Goal: Find specific page/section: Find specific page/section

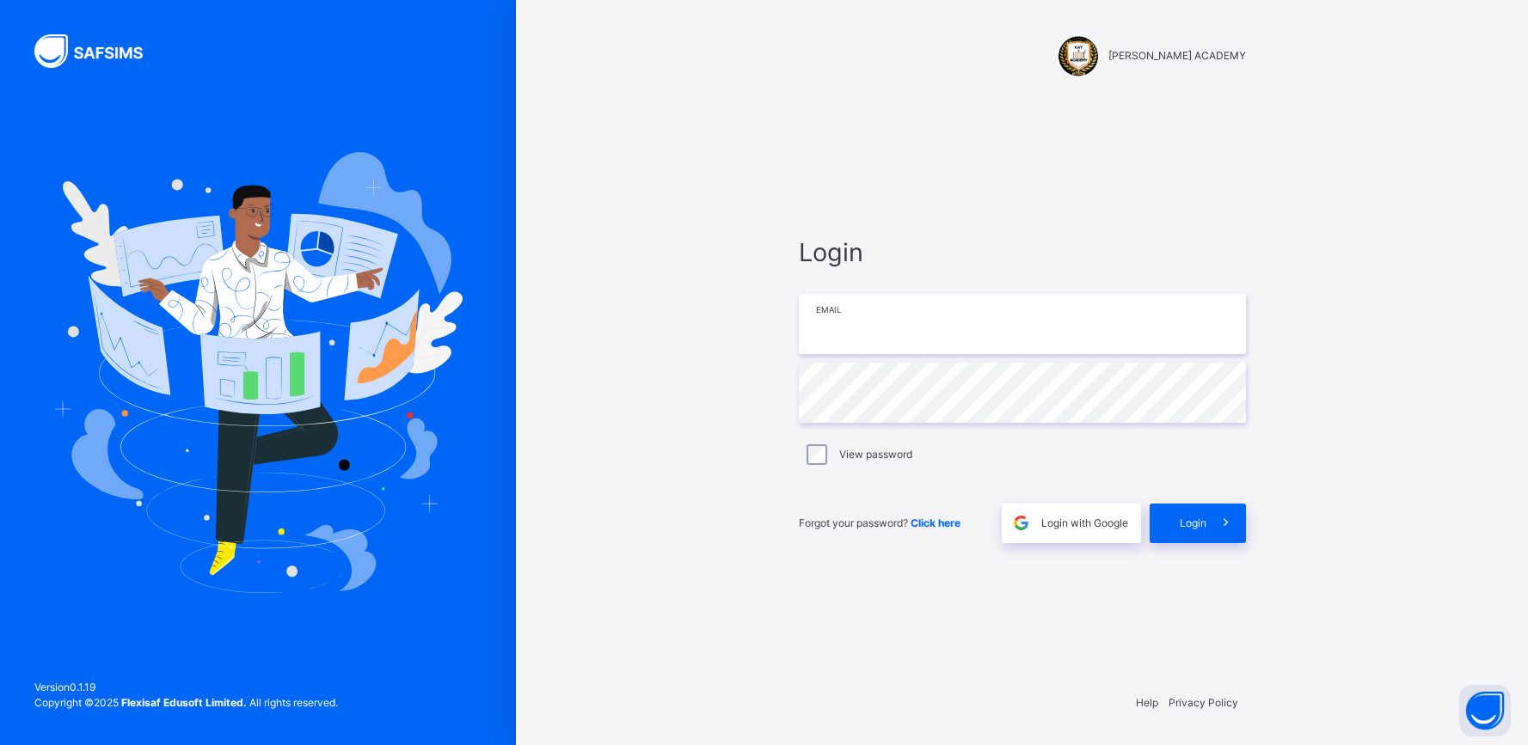
click at [879, 310] on input "email" at bounding box center [1022, 324] width 447 height 60
click at [879, 327] on input "email" at bounding box center [1022, 324] width 447 height 60
click at [872, 315] on input "email" at bounding box center [1022, 324] width 447 height 60
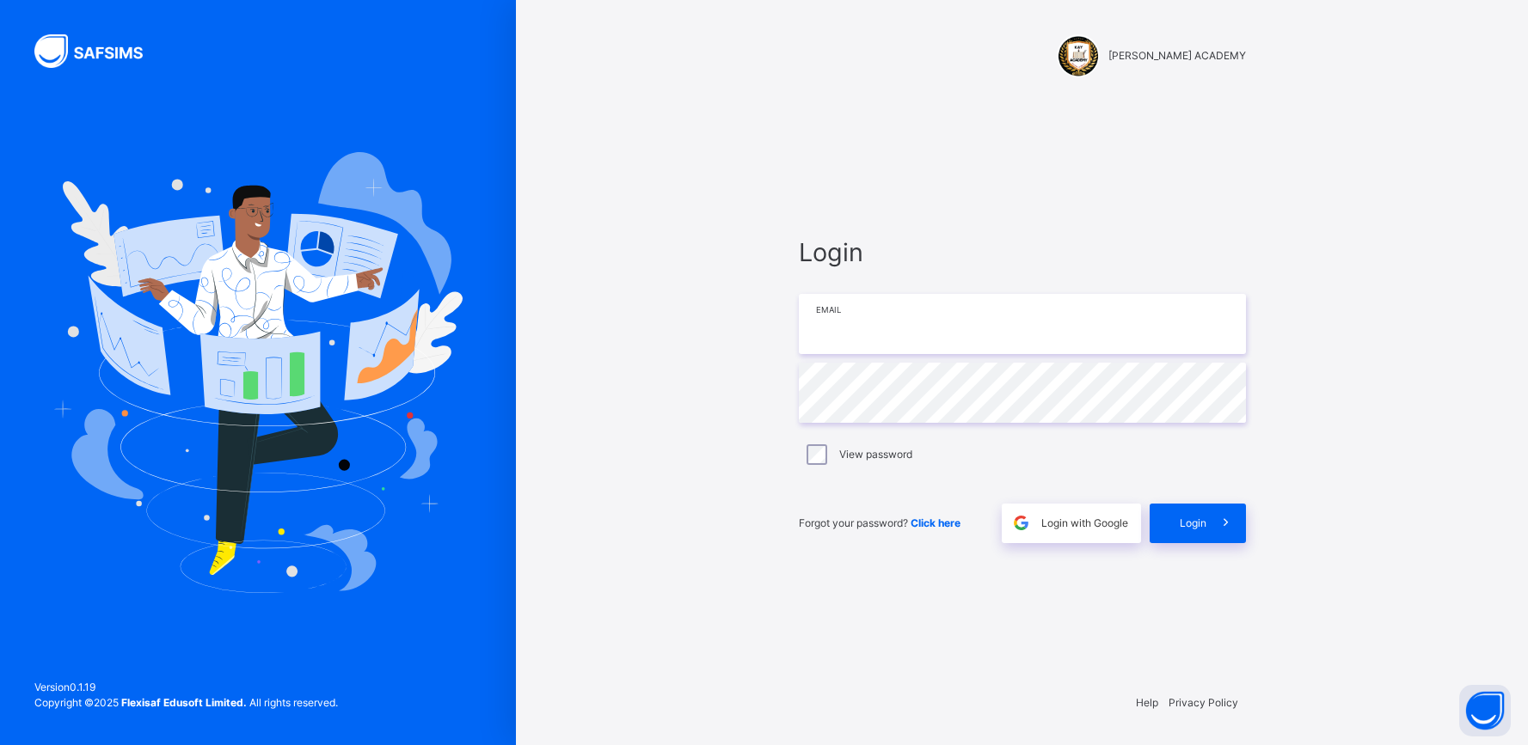
click at [872, 315] on input "email" at bounding box center [1022, 324] width 447 height 60
type input "**********"
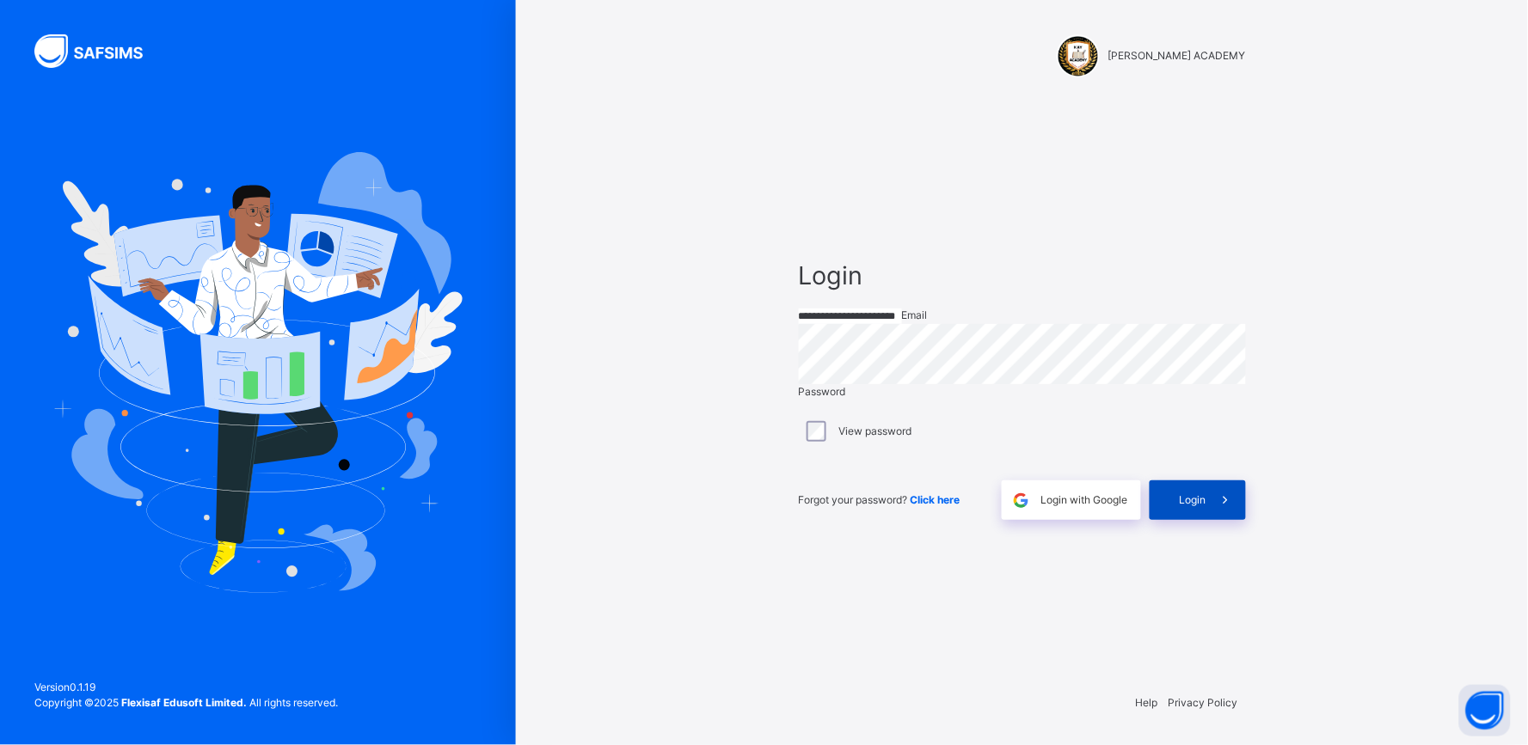
click at [1193, 520] on div "Login" at bounding box center [1198, 501] width 96 height 40
click at [1192, 508] on span "Login" at bounding box center [1193, 500] width 27 height 15
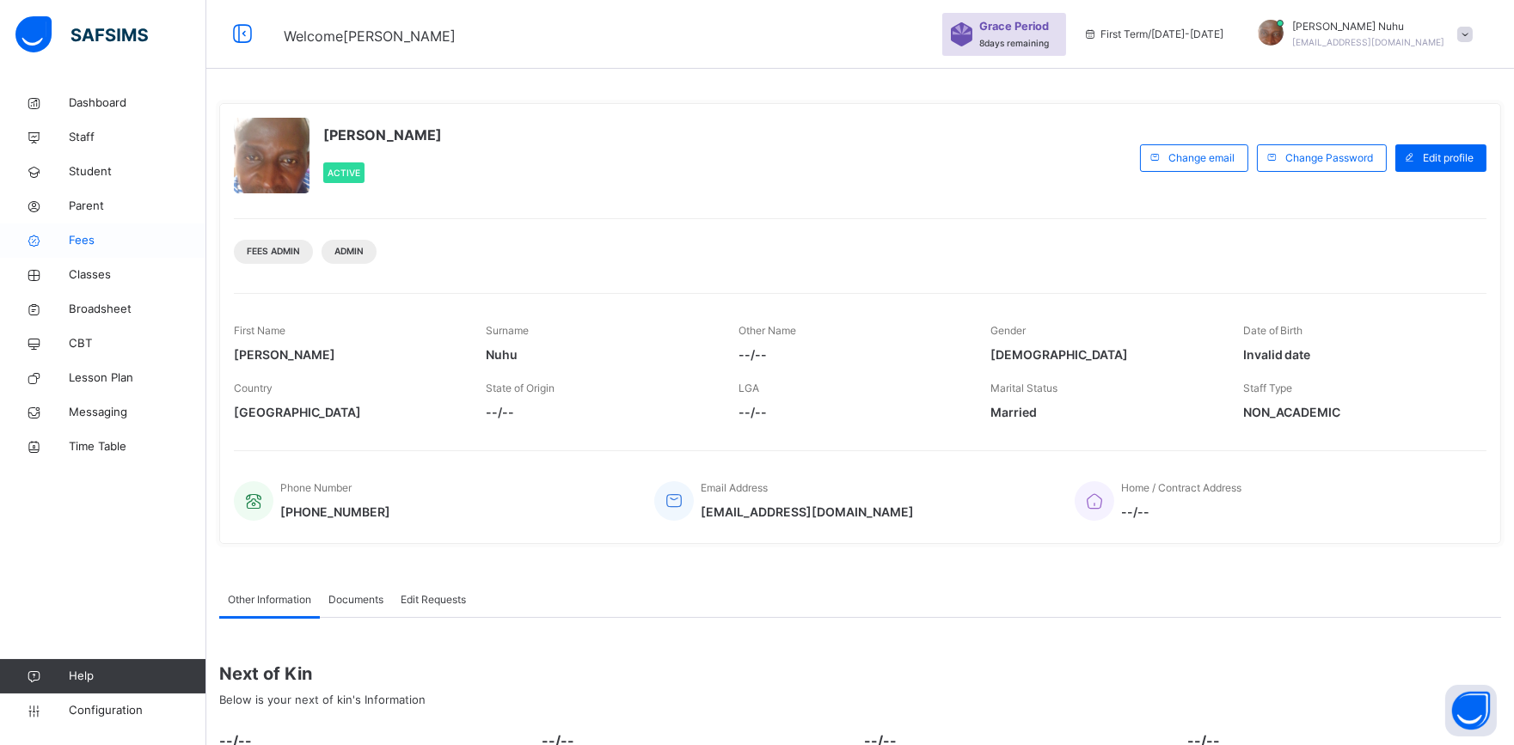
click at [71, 243] on span "Fees" at bounding box center [138, 240] width 138 height 17
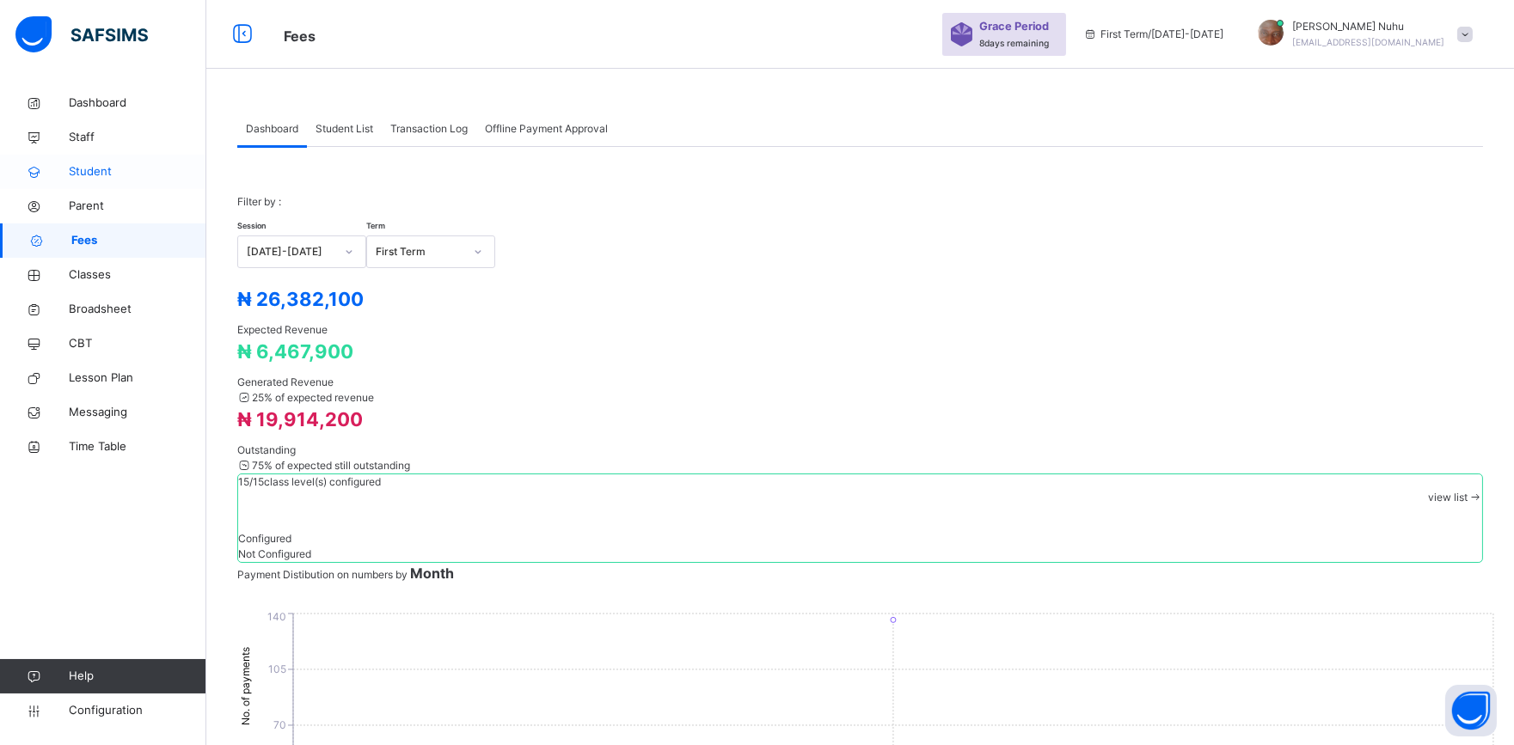
click at [71, 175] on span "Student" at bounding box center [138, 171] width 138 height 17
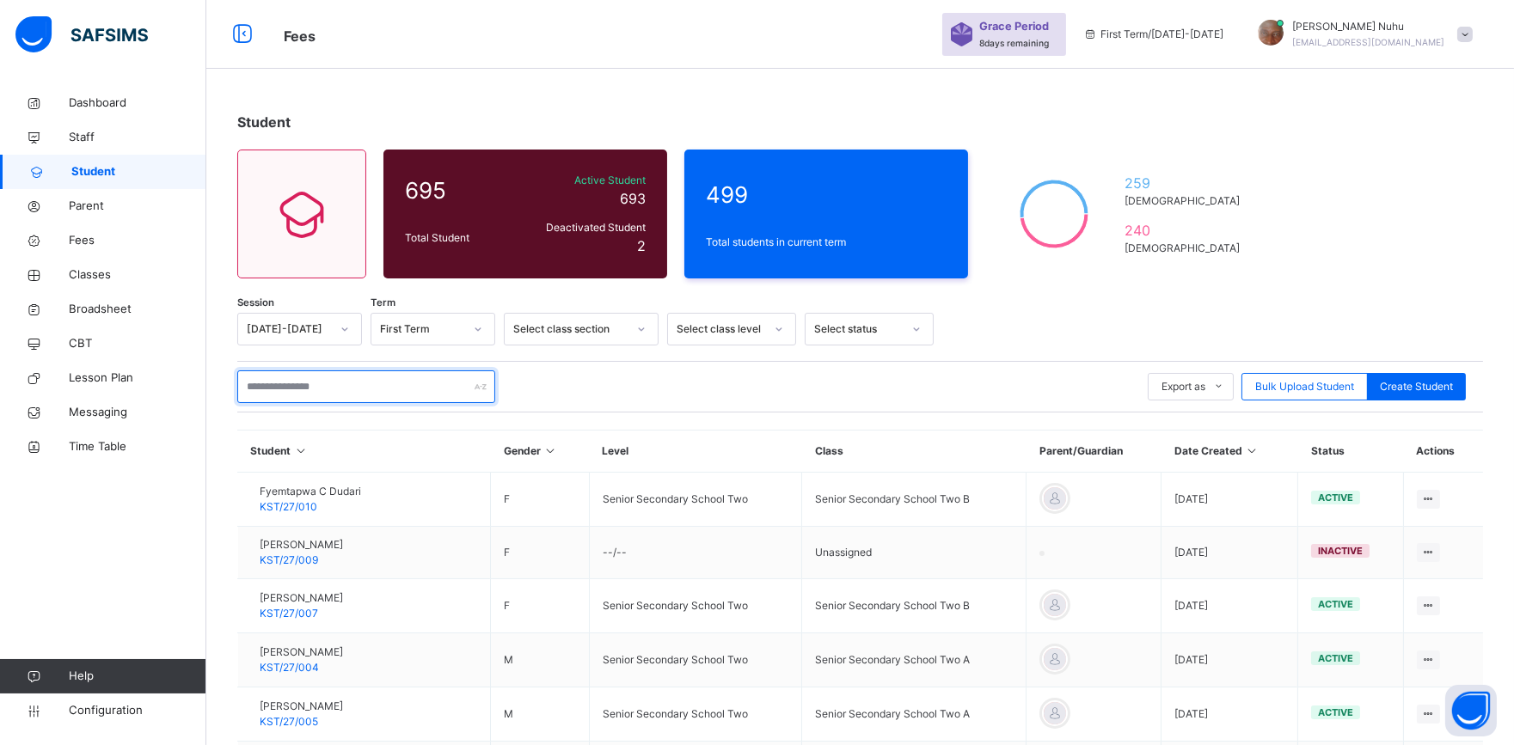
click at [344, 394] on input "text" at bounding box center [366, 387] width 258 height 33
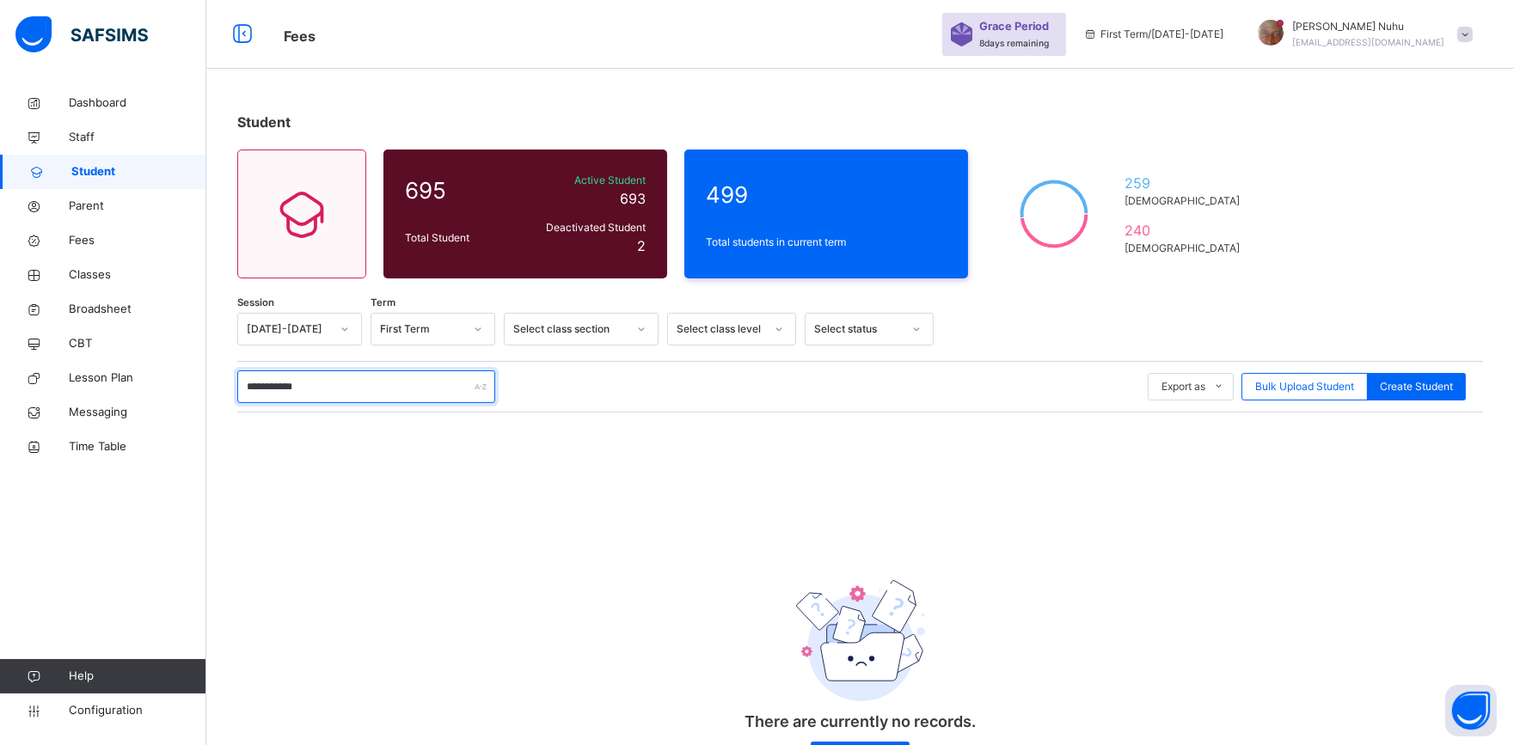
type input "**********"
